Goal: Task Accomplishment & Management: Use online tool/utility

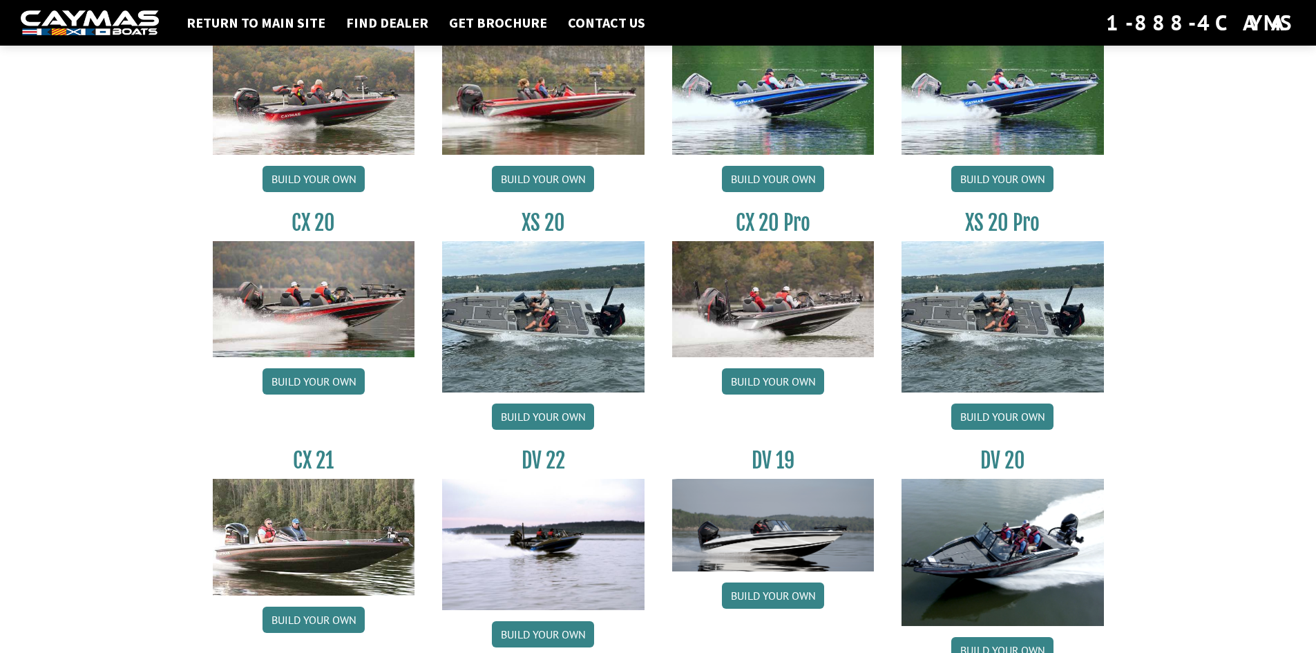
scroll to position [1266, 0]
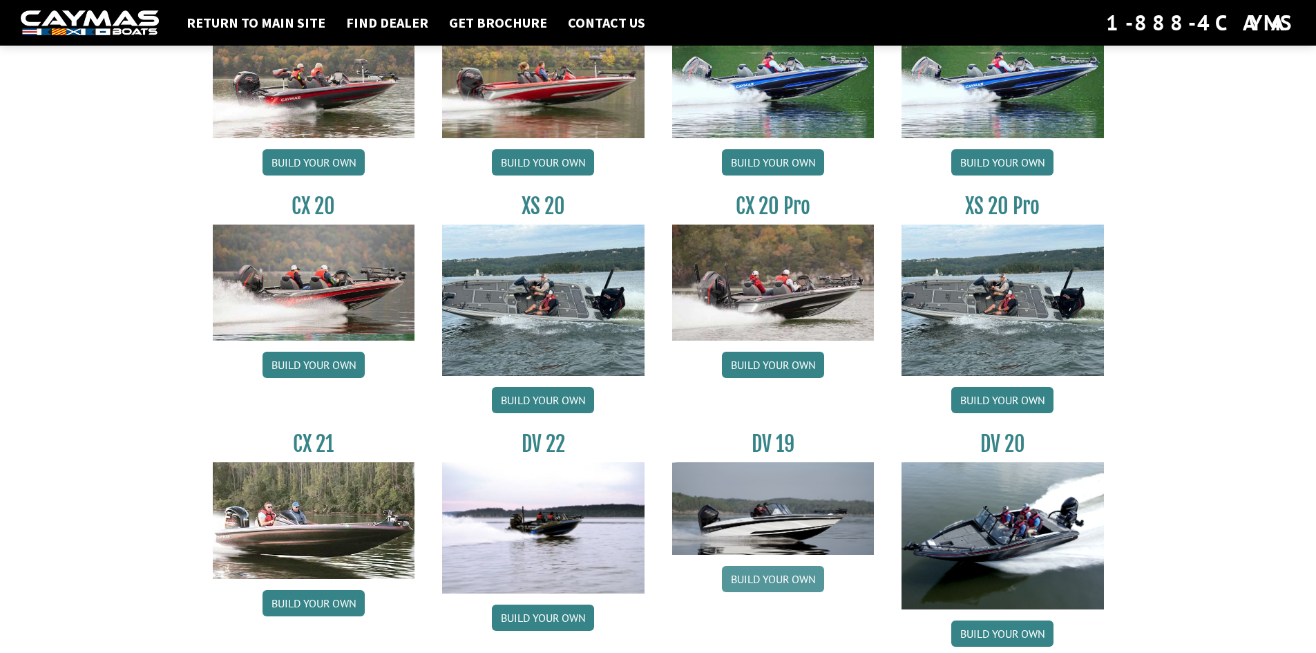
click at [810, 581] on link "Build your own" at bounding box center [773, 579] width 102 height 26
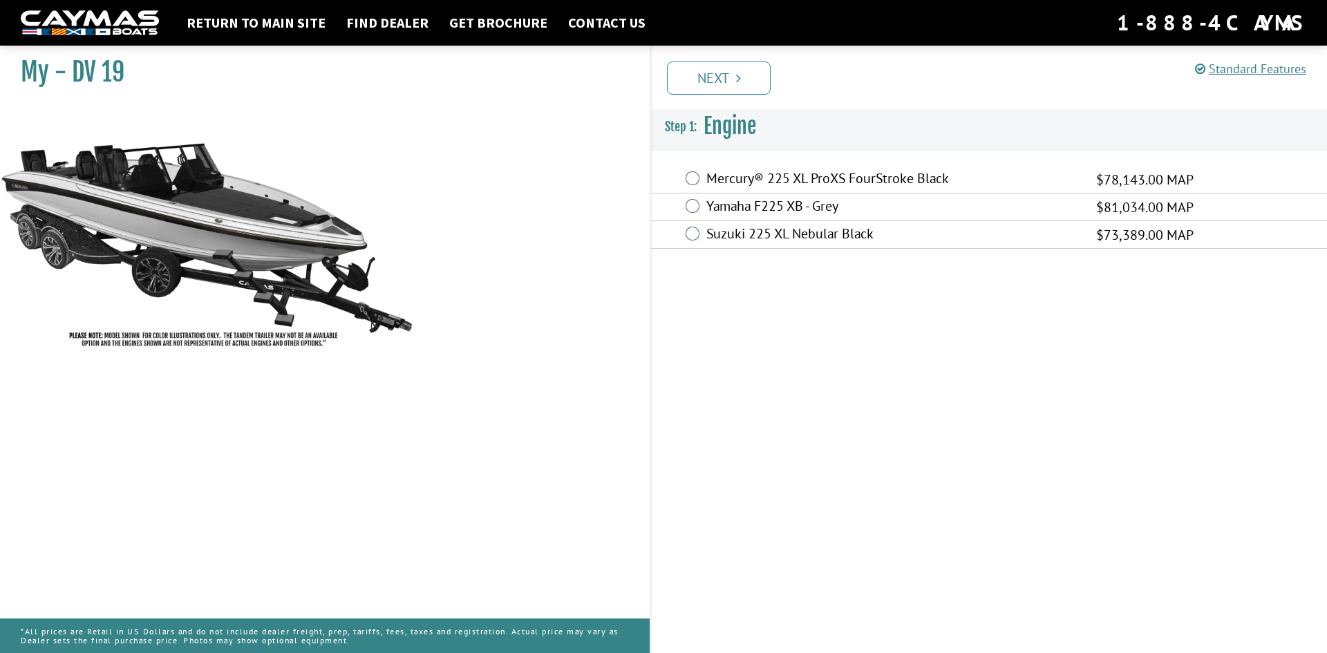
click at [256, 7] on div "Return to main site Find Dealer Get Brochure Contact Us 1-888-4CAYMAS" at bounding box center [663, 23] width 1327 height 46
click at [256, 12] on nav "Return to main site Find Dealer Get Brochure Contact Us 1-888-4CAYMAS" at bounding box center [663, 23] width 1285 height 30
click at [257, 19] on link "Return to main site" at bounding box center [256, 23] width 153 height 18
